Goal: Information Seeking & Learning: Learn about a topic

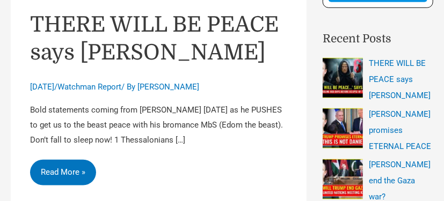
scroll to position [328, 0]
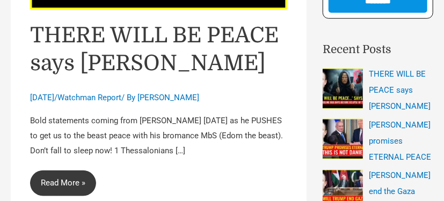
click at [67, 178] on link "THERE WILL BE PEACE says Trump Read More »" at bounding box center [63, 184] width 66 height 26
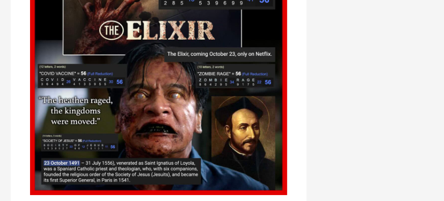
scroll to position [3902, 0]
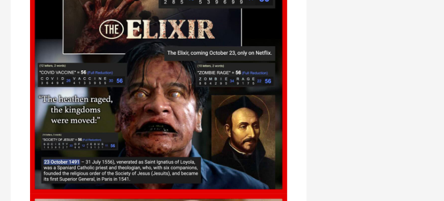
click at [67, 178] on img at bounding box center [158, 65] width 257 height 257
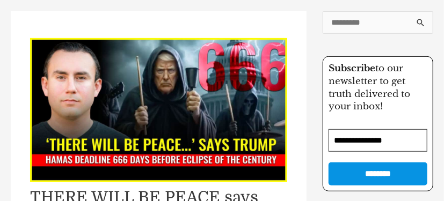
scroll to position [157, 0]
